Goal: Information Seeking & Learning: Learn about a topic

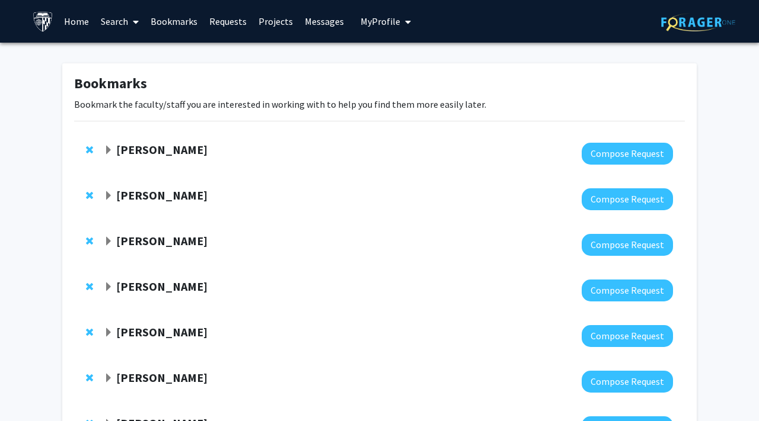
click at [108, 151] on span "Expand Fenan Rassu Bookmark" at bounding box center [108, 150] width 9 height 9
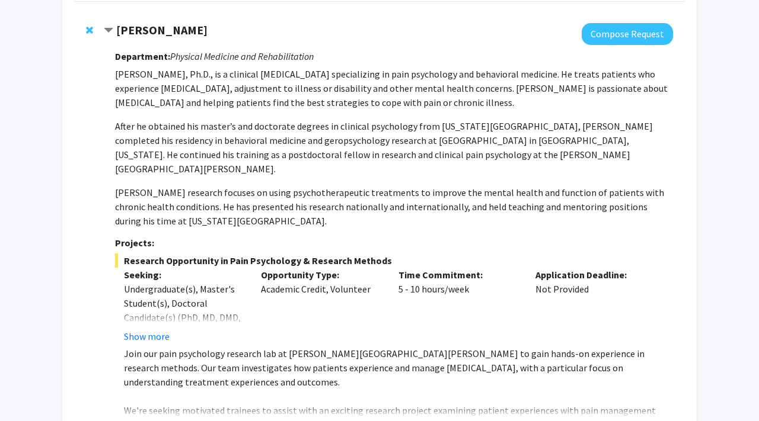
scroll to position [122, 0]
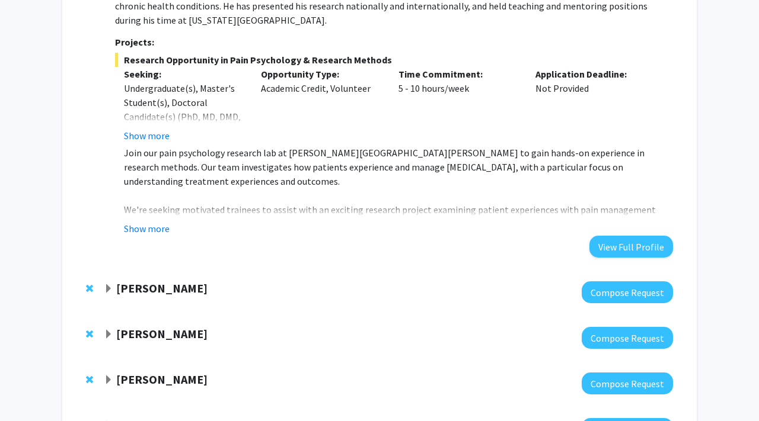
click at [108, 284] on span "Expand Emily Johnson Bookmark" at bounding box center [108, 288] width 9 height 9
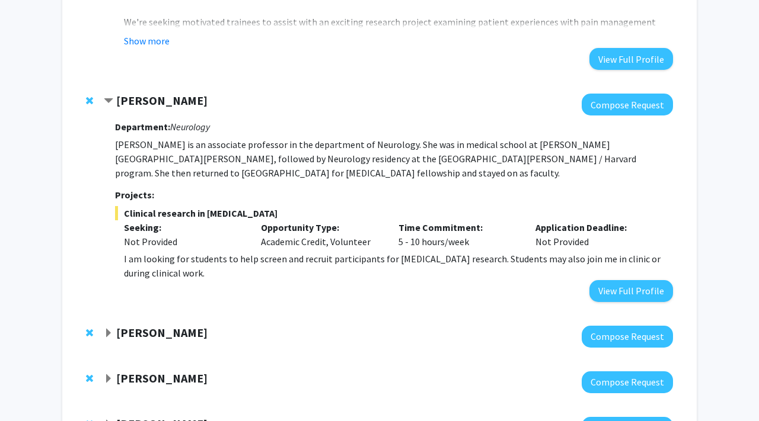
scroll to position [532, 0]
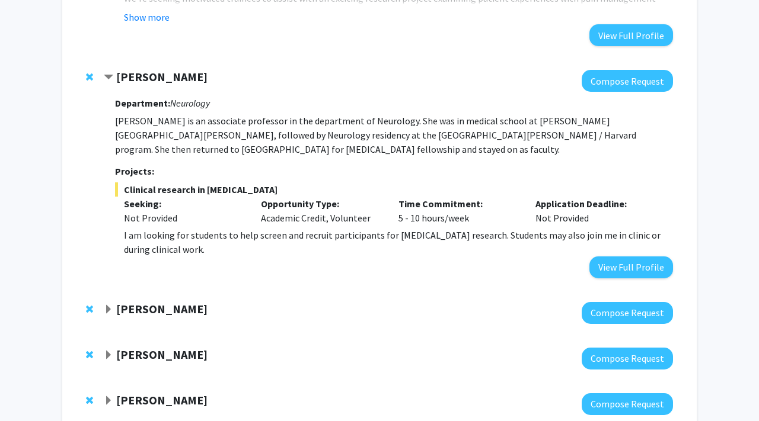
click at [107, 305] on span "Expand Jeffrey Tornheim Bookmark" at bounding box center [108, 309] width 9 height 9
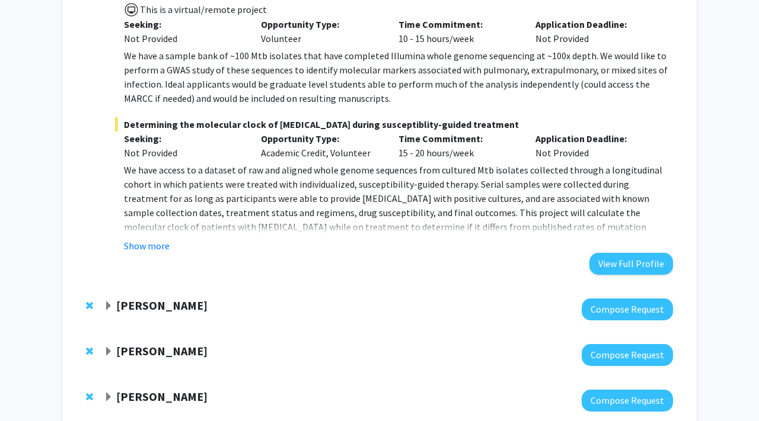
scroll to position [1217, 0]
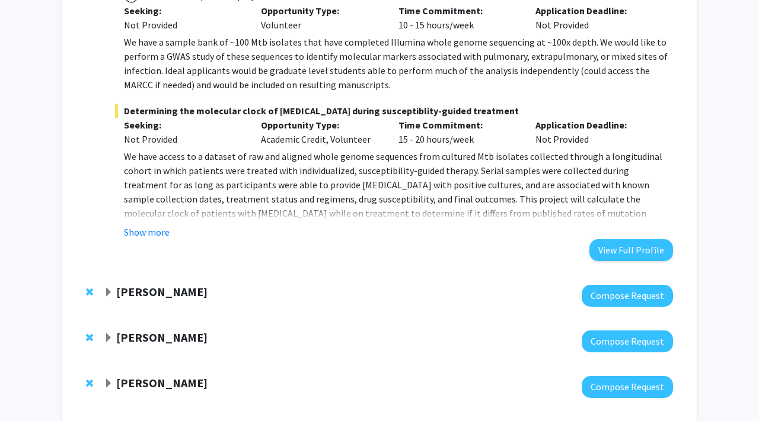
click at [107, 288] on span "Expand Angela Guarda Bookmark" at bounding box center [108, 292] width 9 height 9
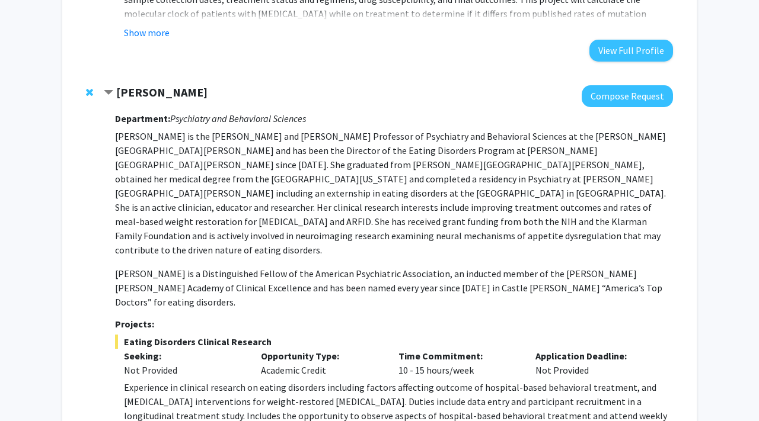
scroll to position [1443, 0]
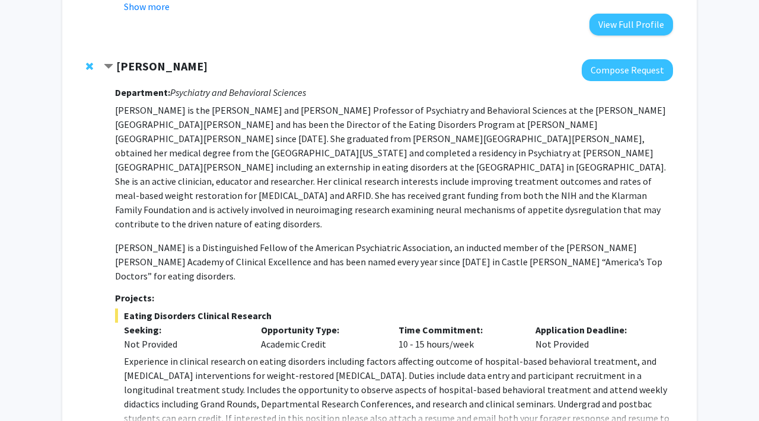
click at [151, 373] on div "Department: Psychiatry and Behavioral Sciences Dr. Guarda is the Stephen and Je…" at bounding box center [394, 273] width 558 height 385
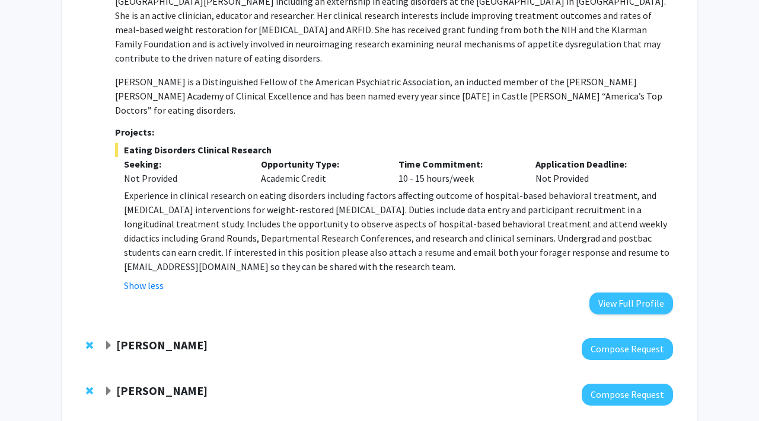
scroll to position [1654, 0]
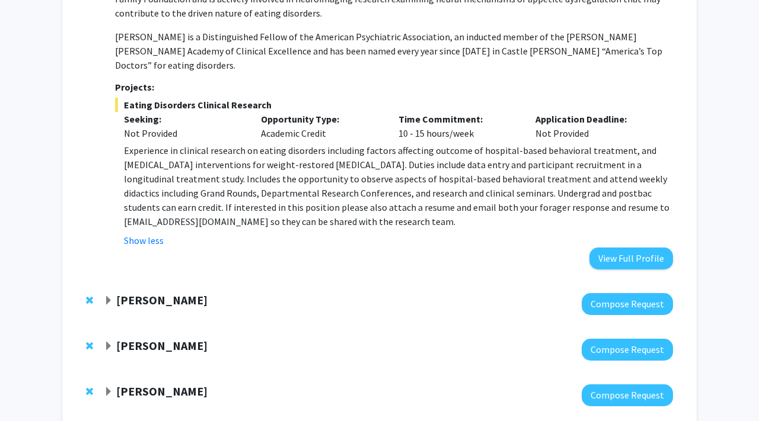
click at [106, 296] on span "Expand Amir Kashani Bookmark" at bounding box center [108, 300] width 9 height 9
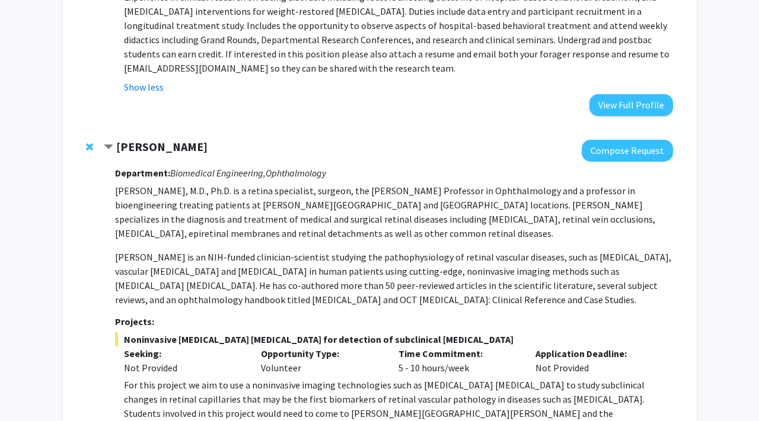
scroll to position [1805, 0]
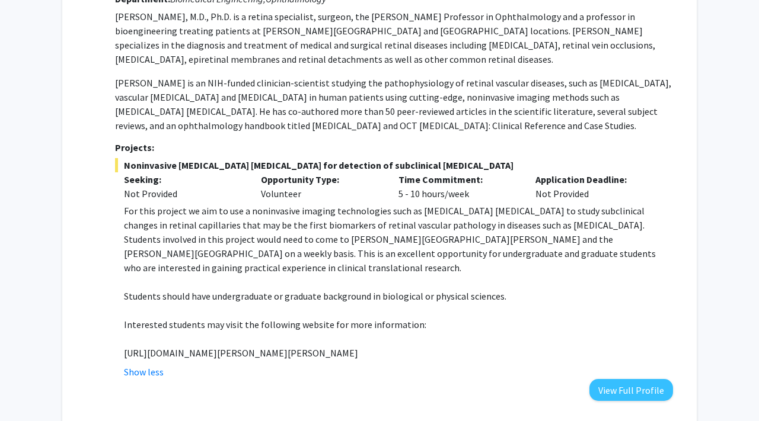
scroll to position [2047, 0]
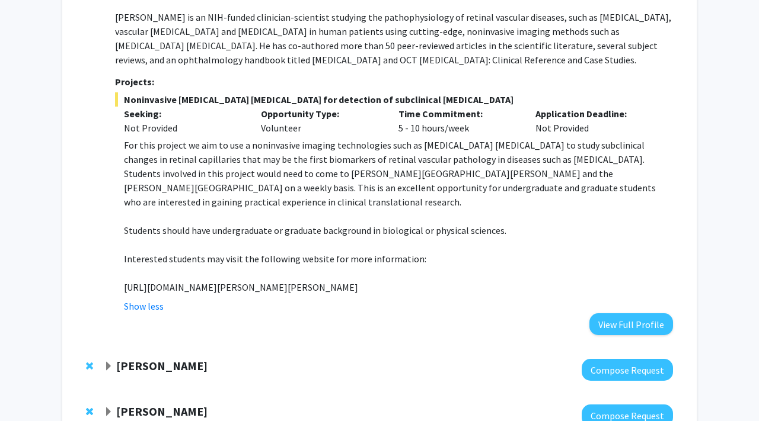
drag, startPoint x: 126, startPoint y: 217, endPoint x: 416, endPoint y: 213, distance: 290.4
click at [369, 280] on p "https://www.hopkinsmedicine.org/wilmer/research/retina/kashani.html" at bounding box center [398, 287] width 549 height 14
copy div "https://www.hopkinsmedicine.org/wilmer/research/retina/kashani.html"
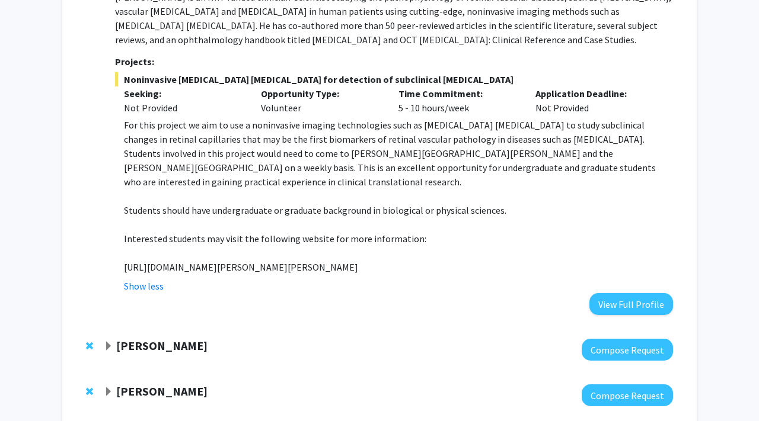
click at [103, 327] on div "Yannis Paulus Compose Request" at bounding box center [379, 350] width 610 height 46
click at [111, 342] on span "Expand Yannis Paulus Bookmark" at bounding box center [108, 346] width 9 height 9
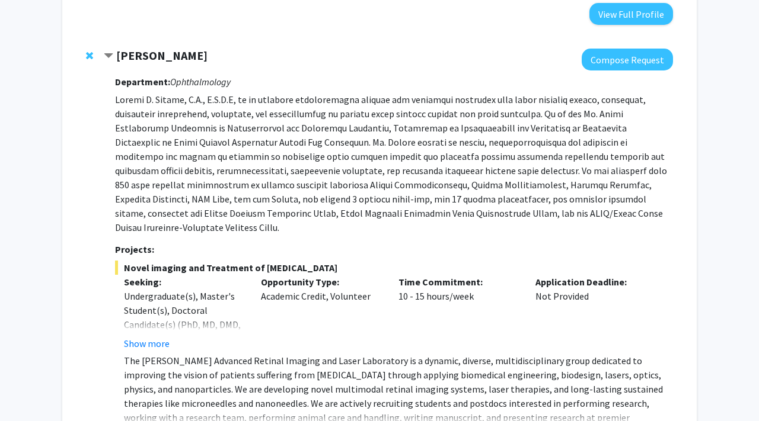
scroll to position [2359, 0]
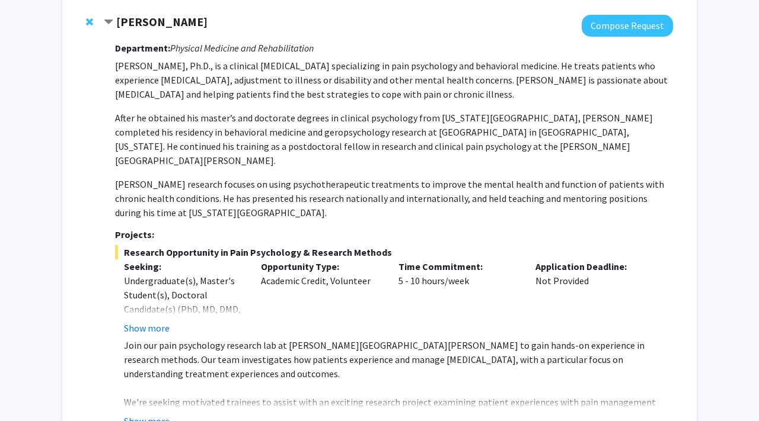
scroll to position [130, 0]
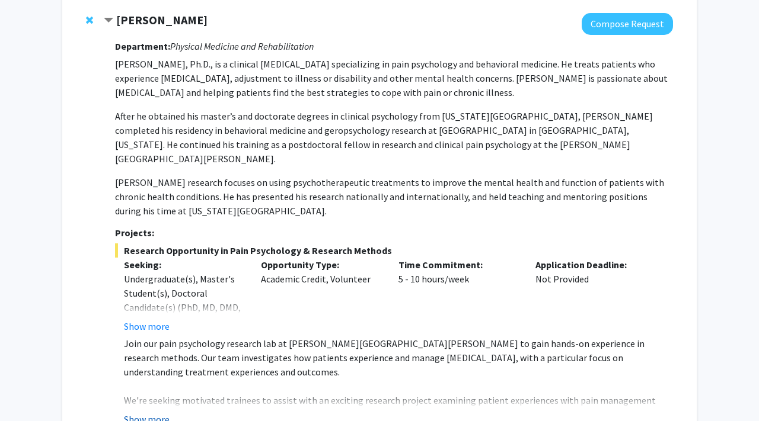
click at [143, 382] on button "Show more" at bounding box center [147, 419] width 46 height 14
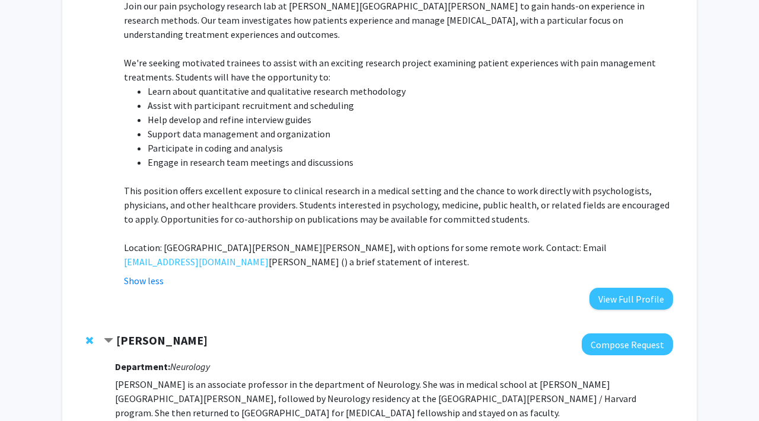
scroll to position [468, 0]
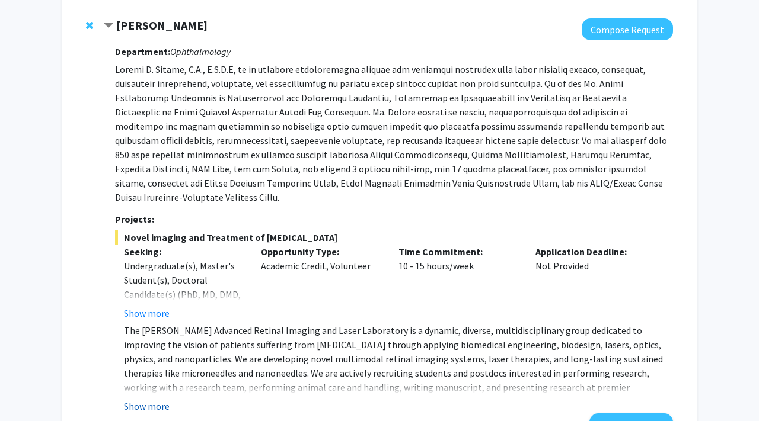
scroll to position [2647, 0]
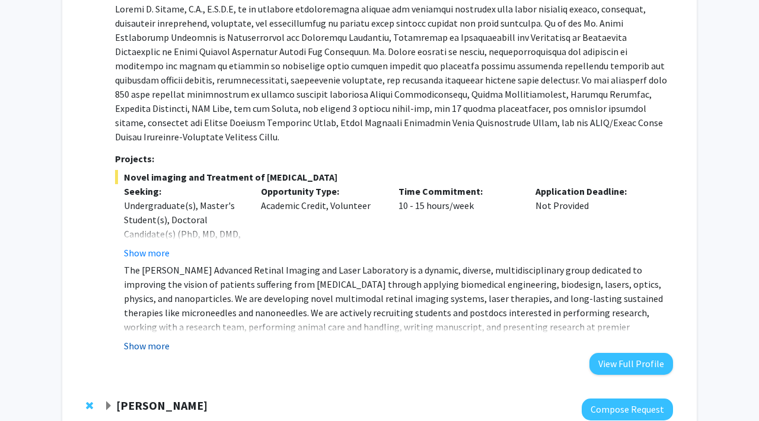
click at [137, 339] on button "Show more" at bounding box center [147, 346] width 46 height 14
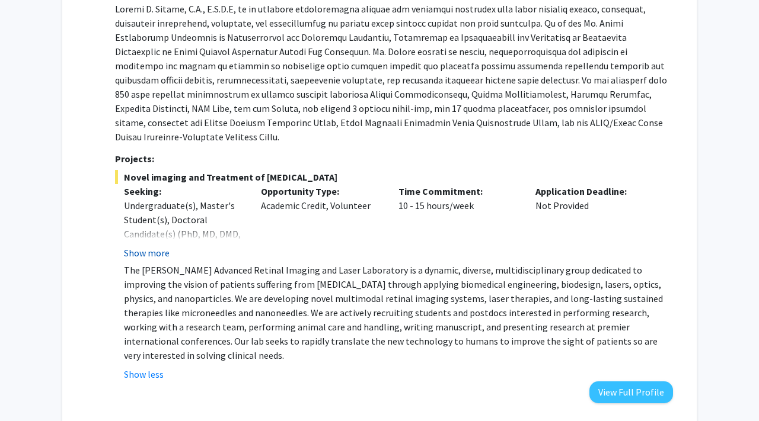
click at [148, 246] on button "Show more" at bounding box center [147, 253] width 46 height 14
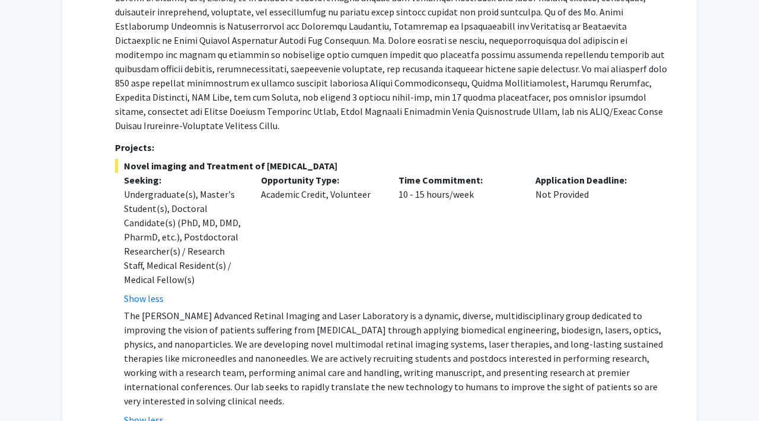
scroll to position [2661, 0]
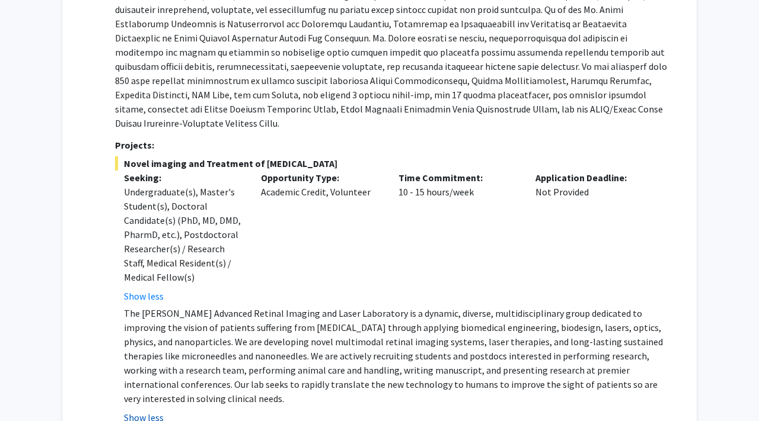
click at [144, 382] on button "Show less" at bounding box center [144, 418] width 40 height 14
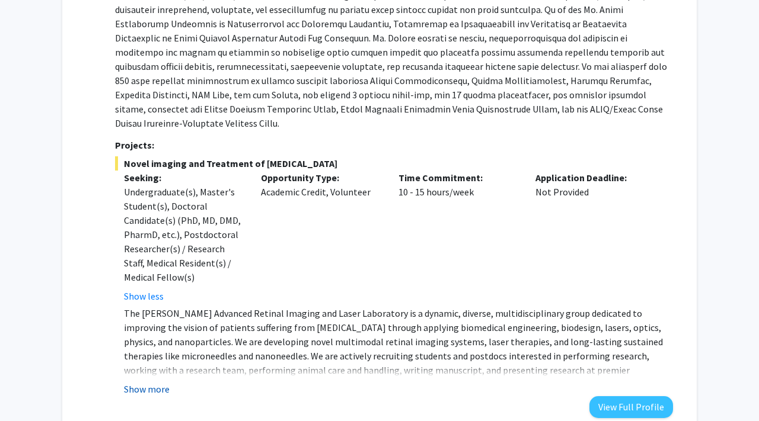
click at [144, 319] on div "Department: Ophthalmology Projects: Novel imaging and Treatment of Eye Diseases…" at bounding box center [394, 192] width 558 height 452
click at [145, 382] on button "Show more" at bounding box center [147, 389] width 46 height 14
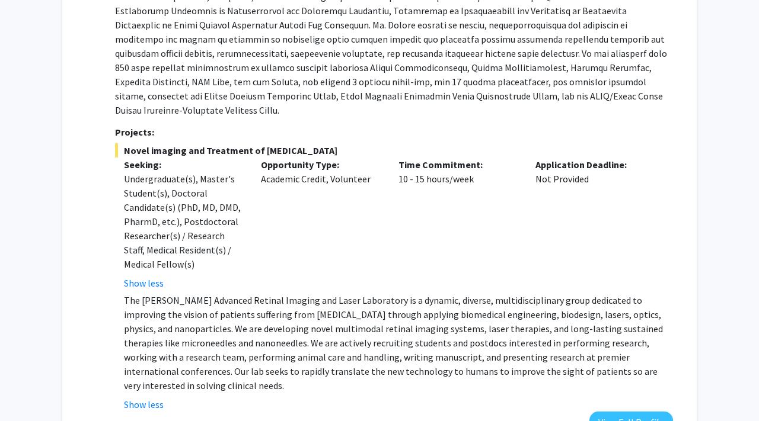
scroll to position [2719, 0]
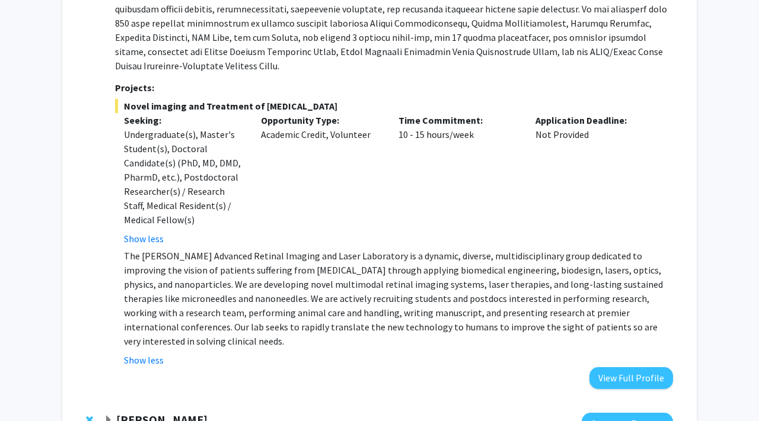
click at [110, 382] on span "Expand Karen Fleming Bookmark" at bounding box center [108, 420] width 9 height 9
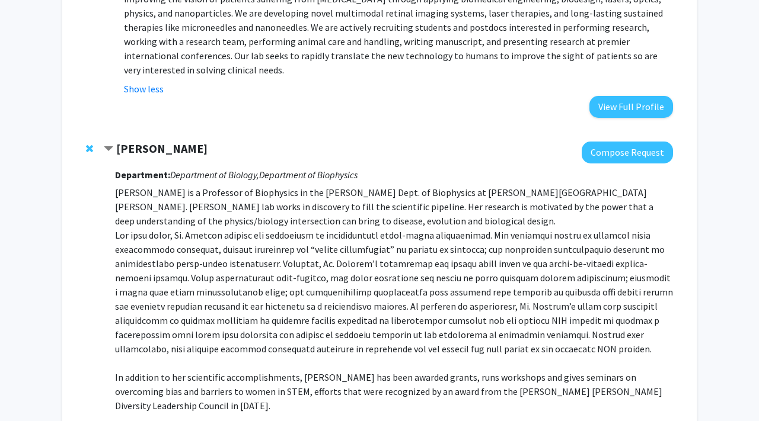
scroll to position [3151, 0]
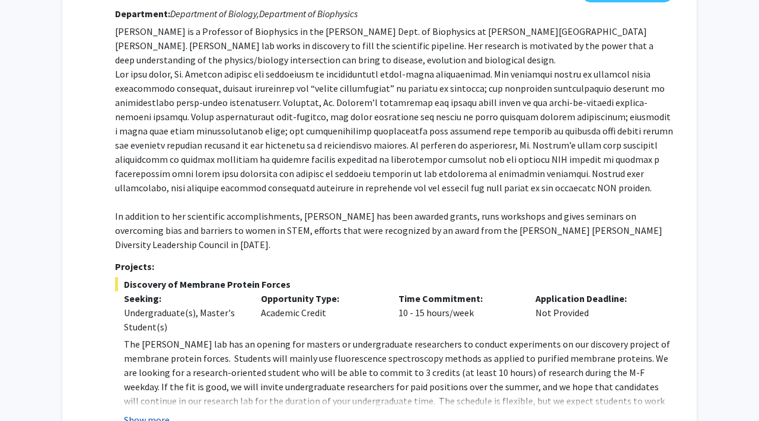
click at [137, 382] on button "Show more" at bounding box center [147, 420] width 46 height 14
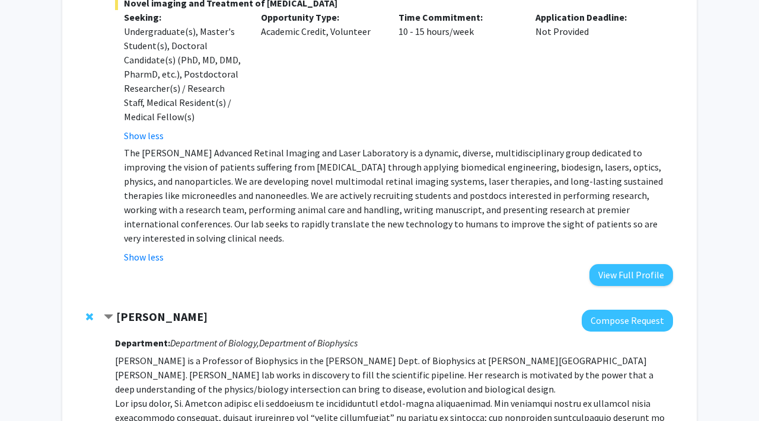
scroll to position [2813, 0]
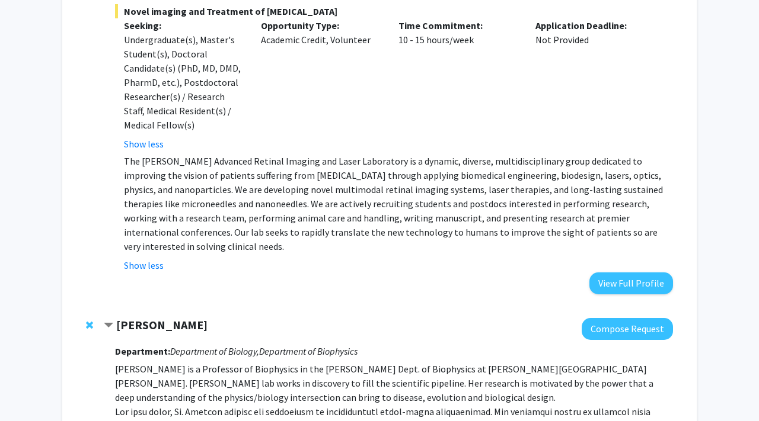
click at [88, 321] on span "Remove Karen Fleming from bookmarks" at bounding box center [89, 325] width 7 height 9
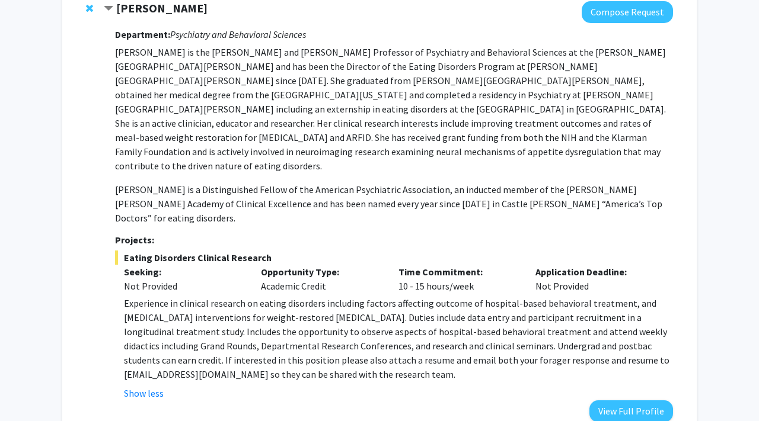
scroll to position [1702, 0]
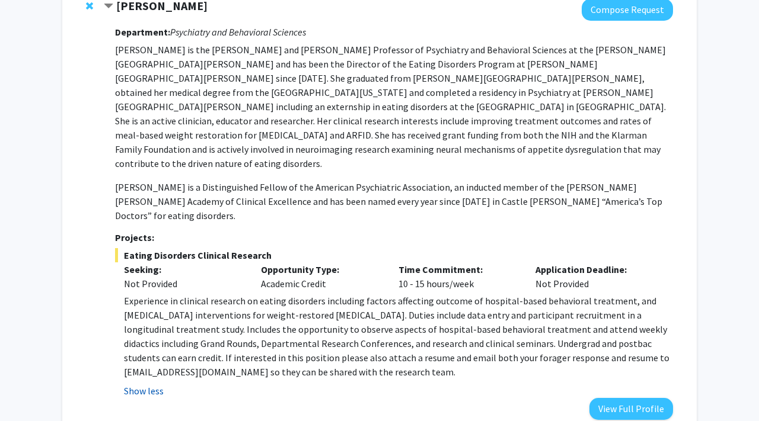
click at [148, 382] on button "Show less" at bounding box center [144, 391] width 40 height 14
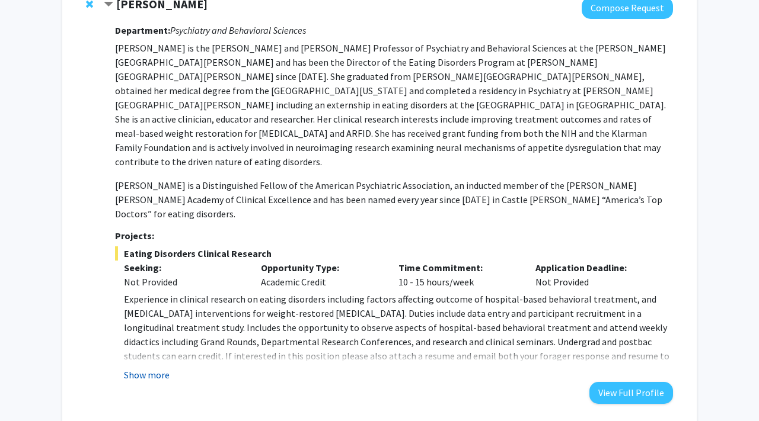
scroll to position [1689, 0]
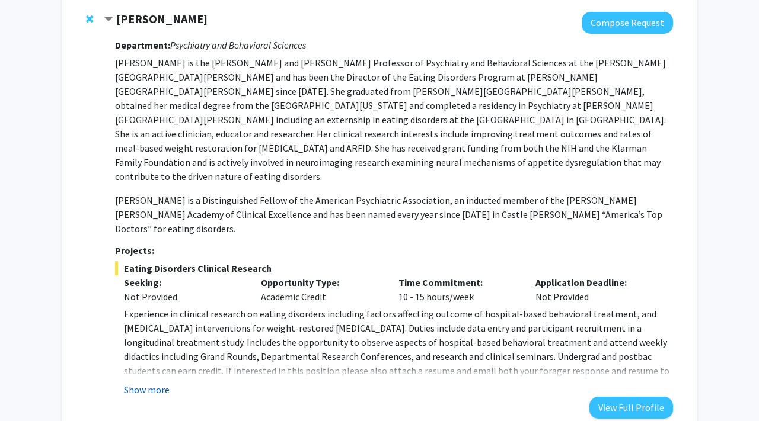
click at [148, 382] on button "Show more" at bounding box center [147, 390] width 46 height 14
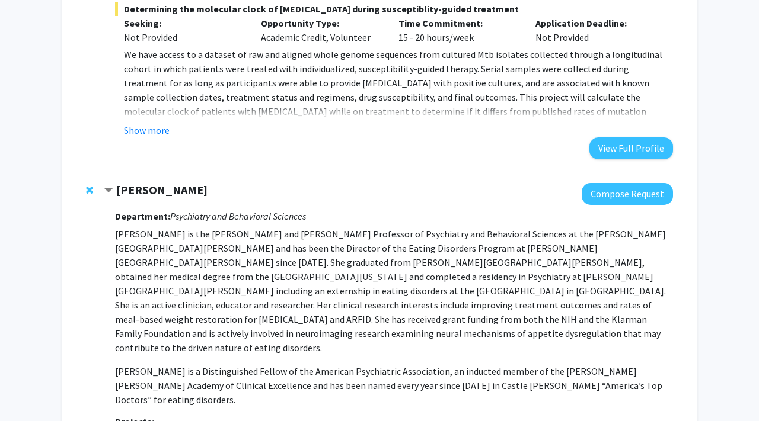
scroll to position [1519, 0]
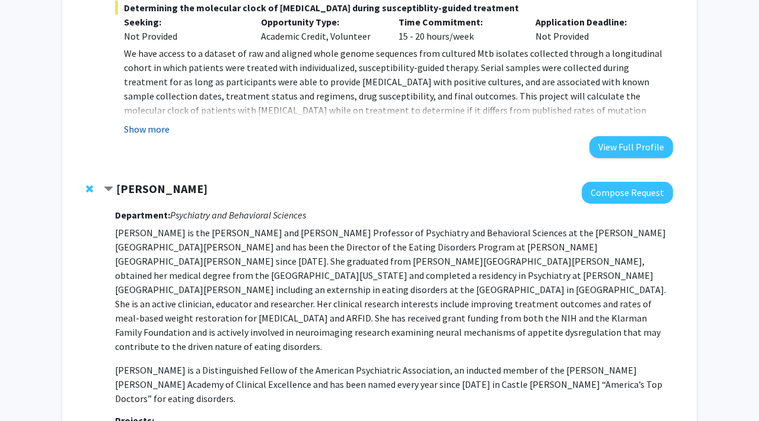
click at [155, 122] on button "Show more" at bounding box center [147, 129] width 46 height 14
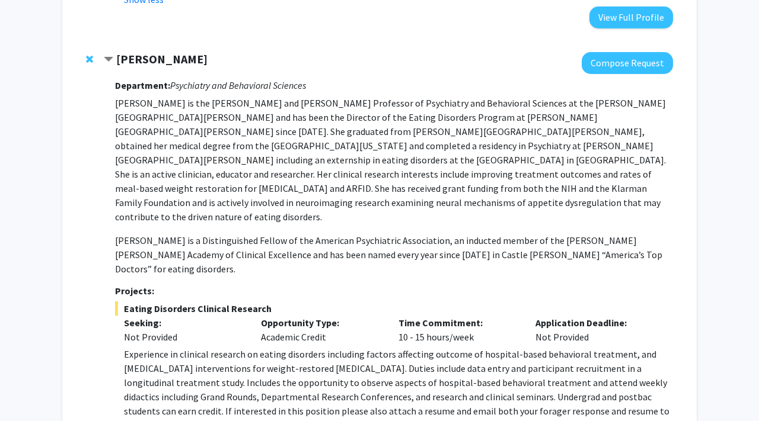
scroll to position [1692, 0]
